Goal: Transaction & Acquisition: Purchase product/service

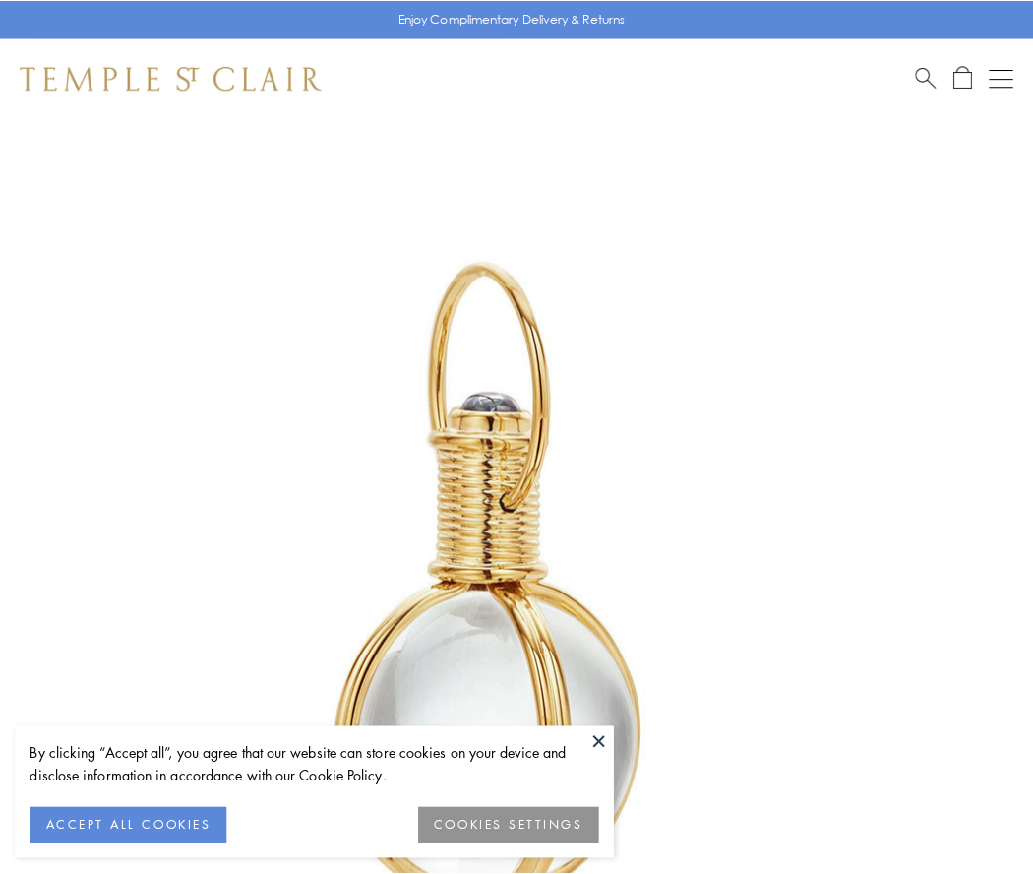
scroll to position [514, 0]
